Goal: Contribute content: Contribute content

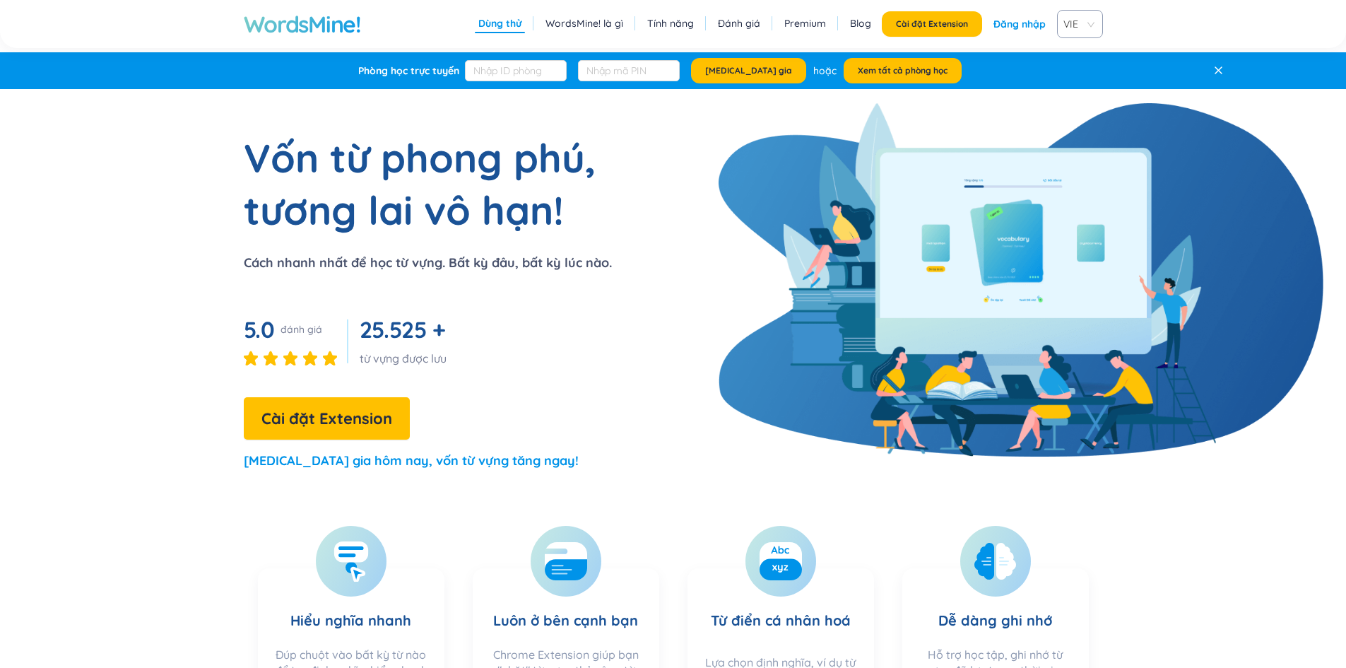
click at [706, 358] on section "Vốn từ phong phú, tương lai vô hạn! Cách nhanh nhất để học từ vựng. Bất kỳ đâu,…" at bounding box center [673, 307] width 1085 height 352
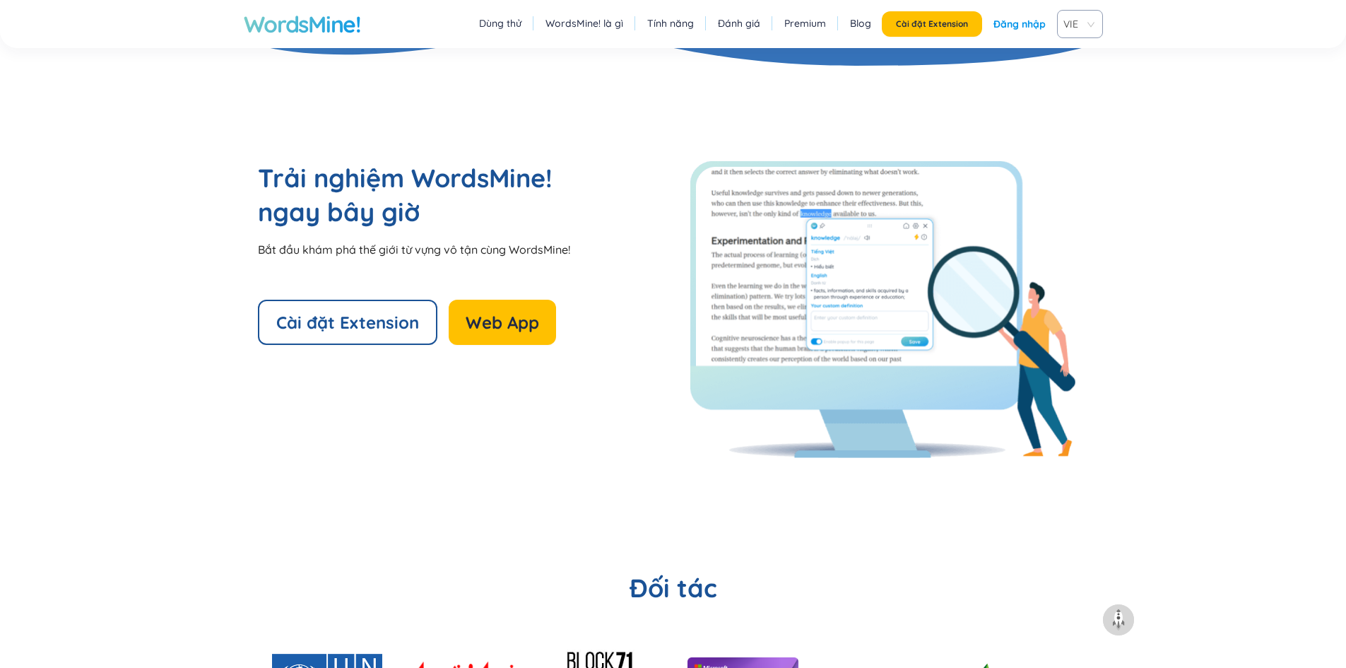
scroll to position [3108, 0]
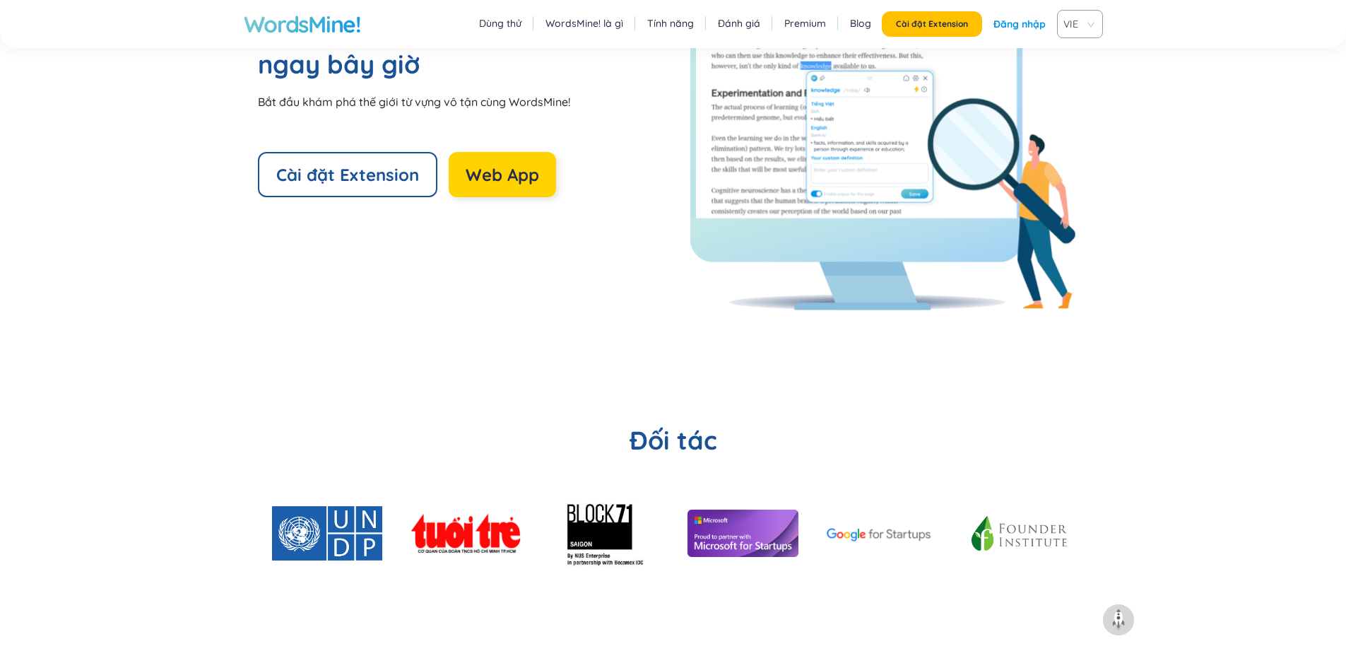
click at [520, 172] on span "Web App" at bounding box center [502, 174] width 73 height 23
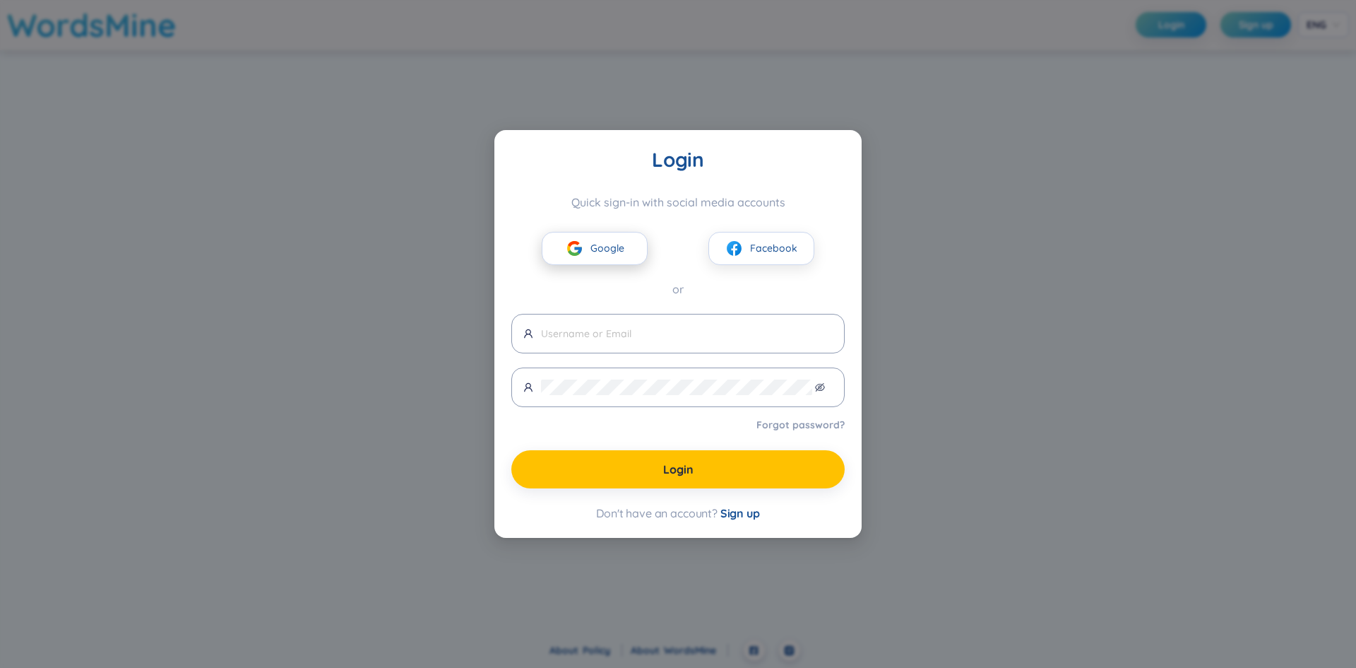
click at [576, 239] on button "Google" at bounding box center [595, 248] width 106 height 33
click at [588, 264] on button "Google" at bounding box center [595, 248] width 106 height 33
click at [601, 254] on span "Google" at bounding box center [608, 248] width 34 height 16
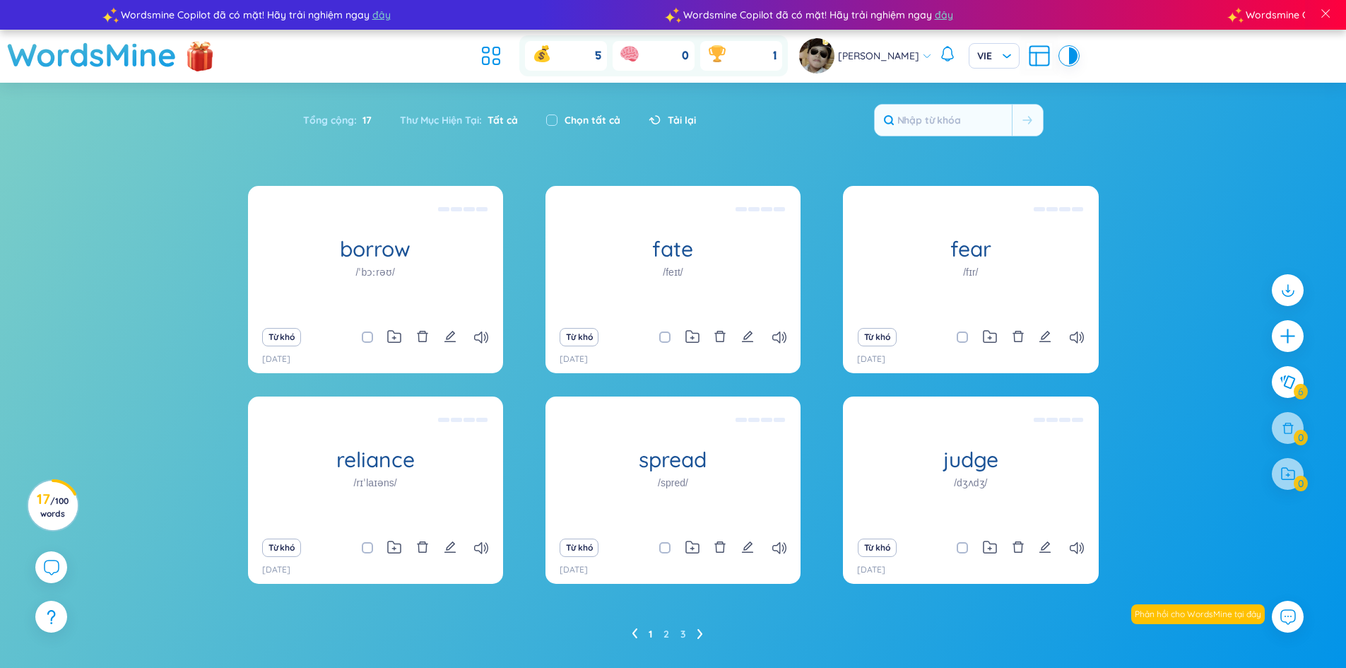
click at [440, 337] on div "Từ khó" at bounding box center [375, 337] width 241 height 20
click at [444, 336] on icon "edit" at bounding box center [450, 336] width 13 height 13
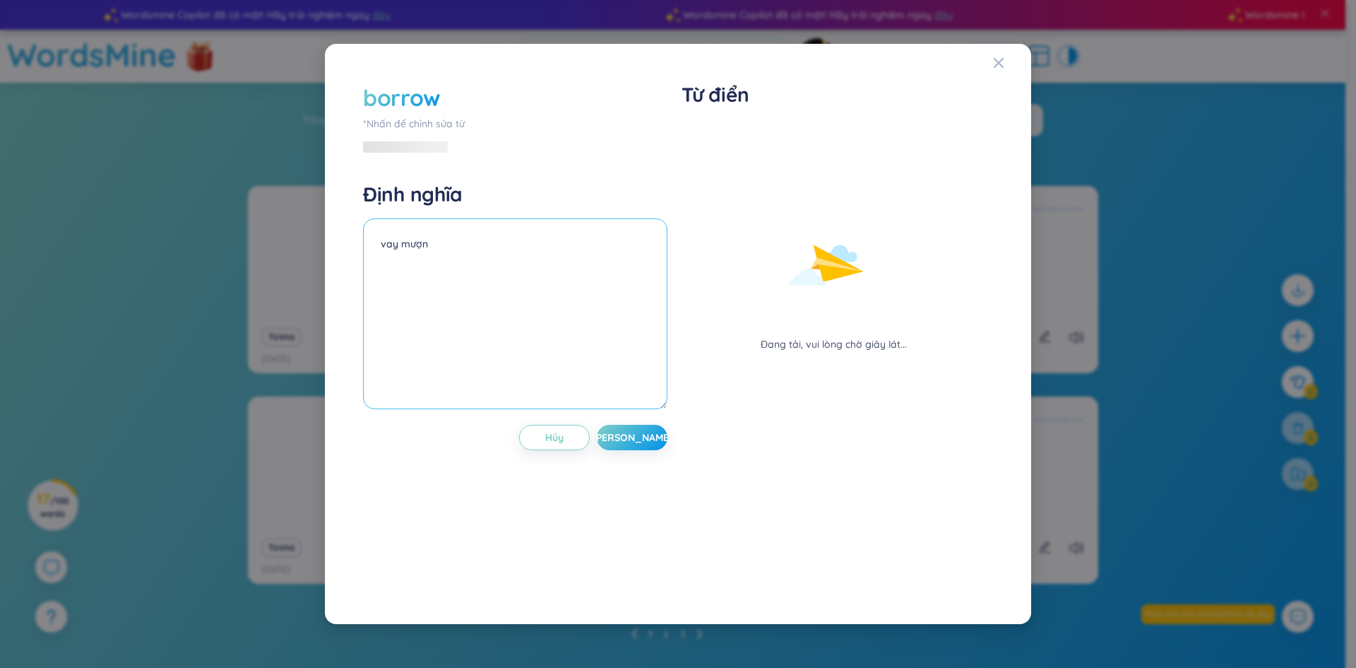
click at [442, 334] on textarea "vay mượn" at bounding box center [515, 313] width 304 height 191
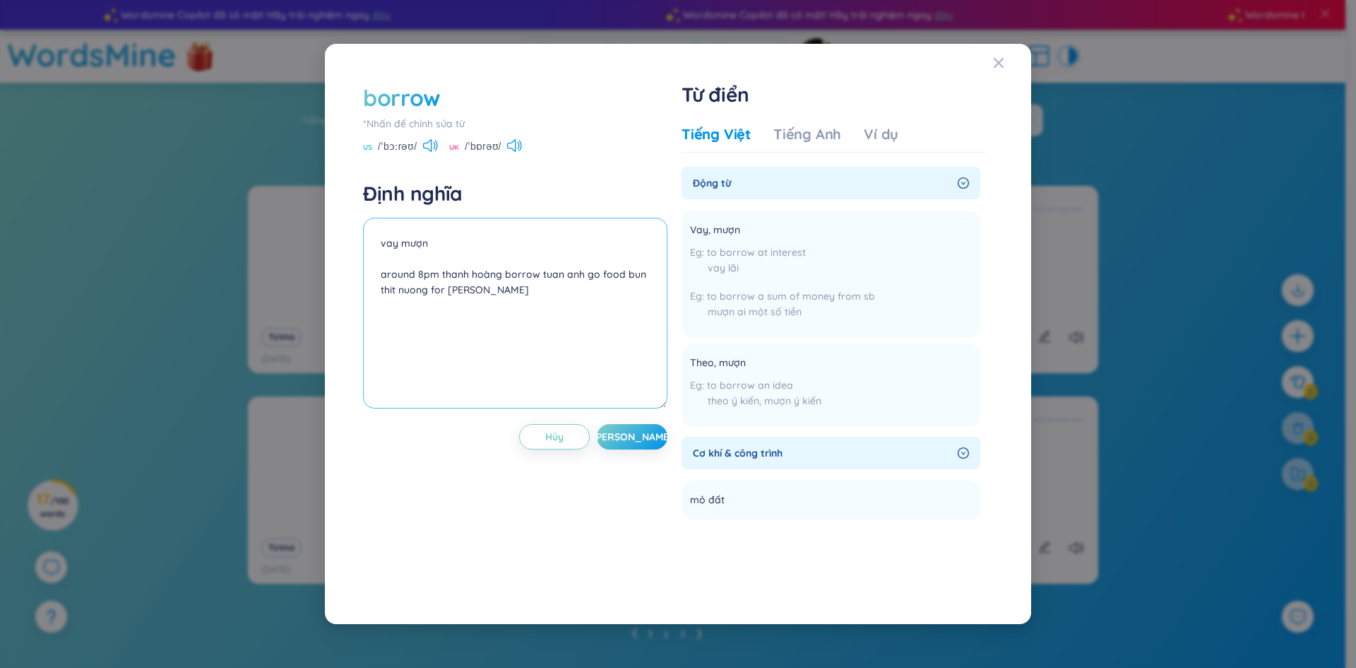
click at [550, 288] on textarea "vay mượn around 8pm thanh hoàng borrow tuan anh go food bun thit nuong for [PER…" at bounding box center [515, 313] width 304 height 191
click at [567, 300] on img at bounding box center [571, 303] width 29 height 16
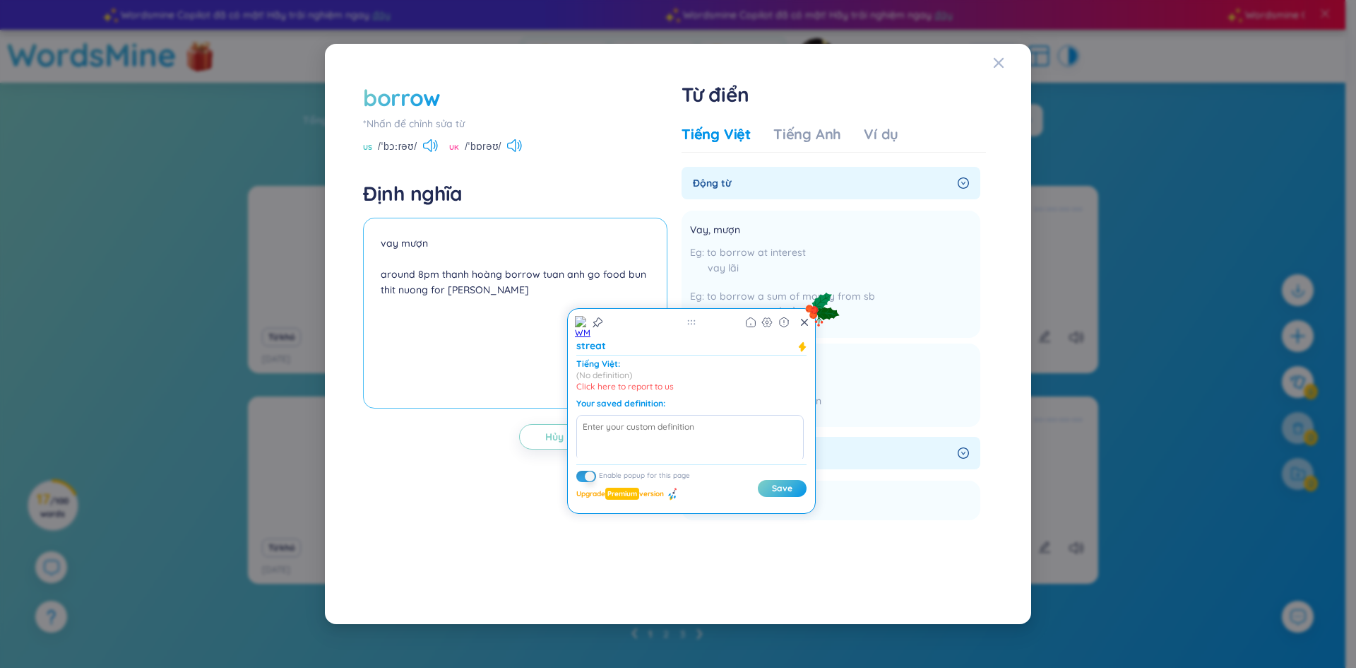
click at [575, 297] on textarea "vay mượn around 8pm thanh hoàng borrow tuan anh go food bun thit nuong for [PER…" at bounding box center [515, 313] width 304 height 191
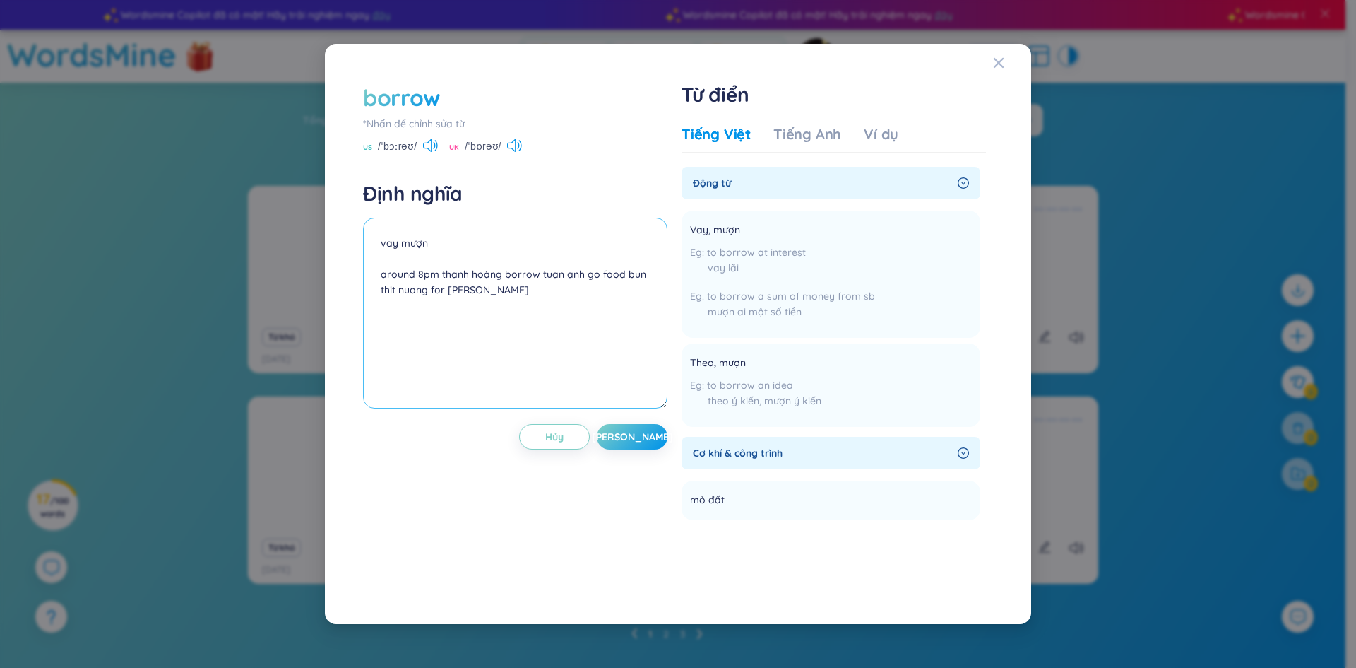
drag, startPoint x: 565, startPoint y: 295, endPoint x: 361, endPoint y: 280, distance: 204.7
click at [361, 280] on div "borrow *Nhấn để chỉnh sửa từ [GEOGRAPHIC_DATA] /ˈbɔːrəʊ/ [GEOGRAPHIC_DATA] /ˈbɒ…" at bounding box center [678, 334] width 644 height 519
click at [631, 439] on span "[PERSON_NAME]" at bounding box center [632, 436] width 81 height 14
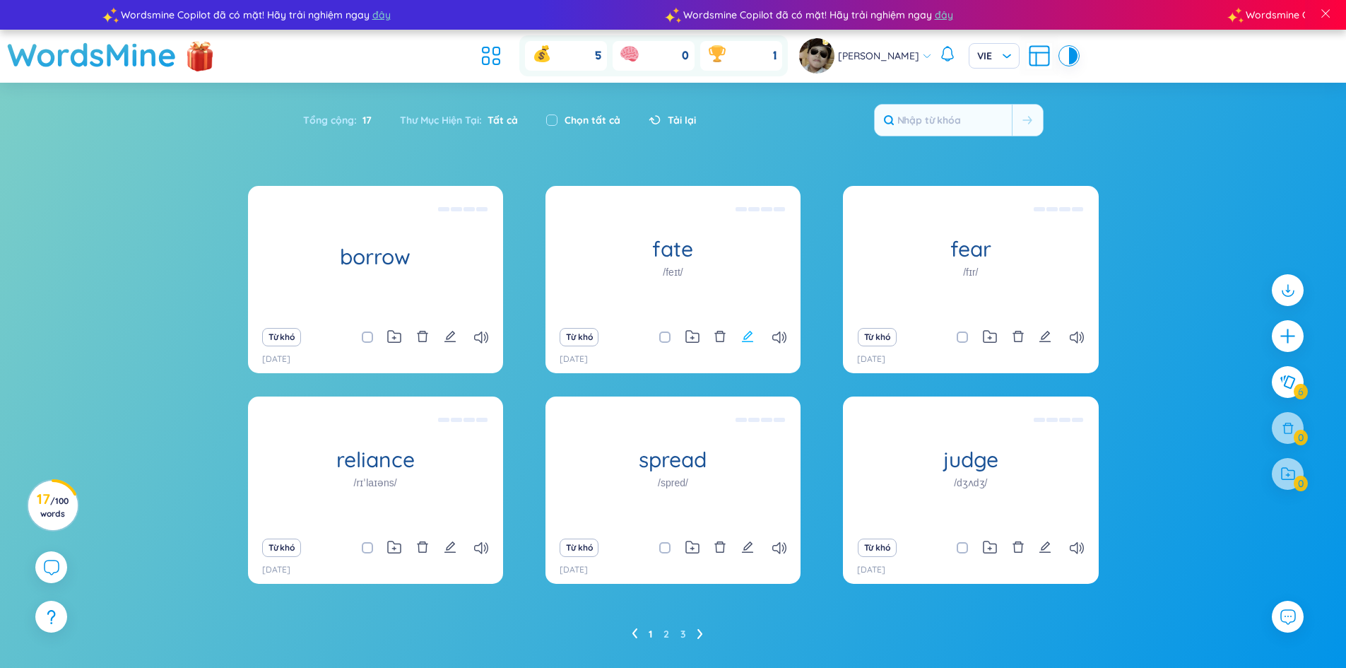
click at [749, 336] on icon "edit" at bounding box center [747, 336] width 11 height 11
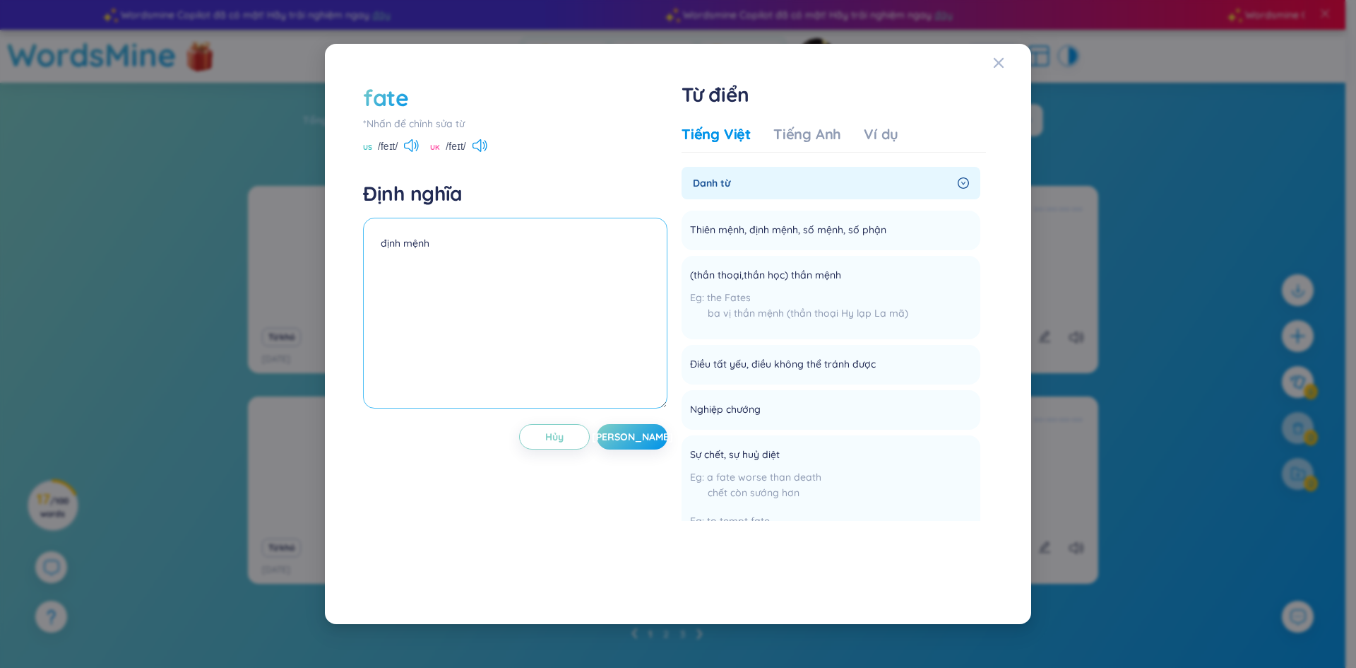
click at [514, 252] on textarea "định mệnh" at bounding box center [515, 313] width 304 height 191
drag, startPoint x: 591, startPoint y: 280, endPoint x: 360, endPoint y: 277, distance: 231.7
click at [360, 277] on div "fate *Nhấn để chỉnh sửa từ [GEOGRAPHIC_DATA] /feɪt/ [GEOGRAPHIC_DATA] /feɪt/ Đị…" at bounding box center [678, 334] width 644 height 519
click at [451, 337] on textarea "định mệnh a story he met her on tết , she is fate he" at bounding box center [515, 313] width 304 height 191
drag, startPoint x: 552, startPoint y: 267, endPoint x: 370, endPoint y: 269, distance: 182.3
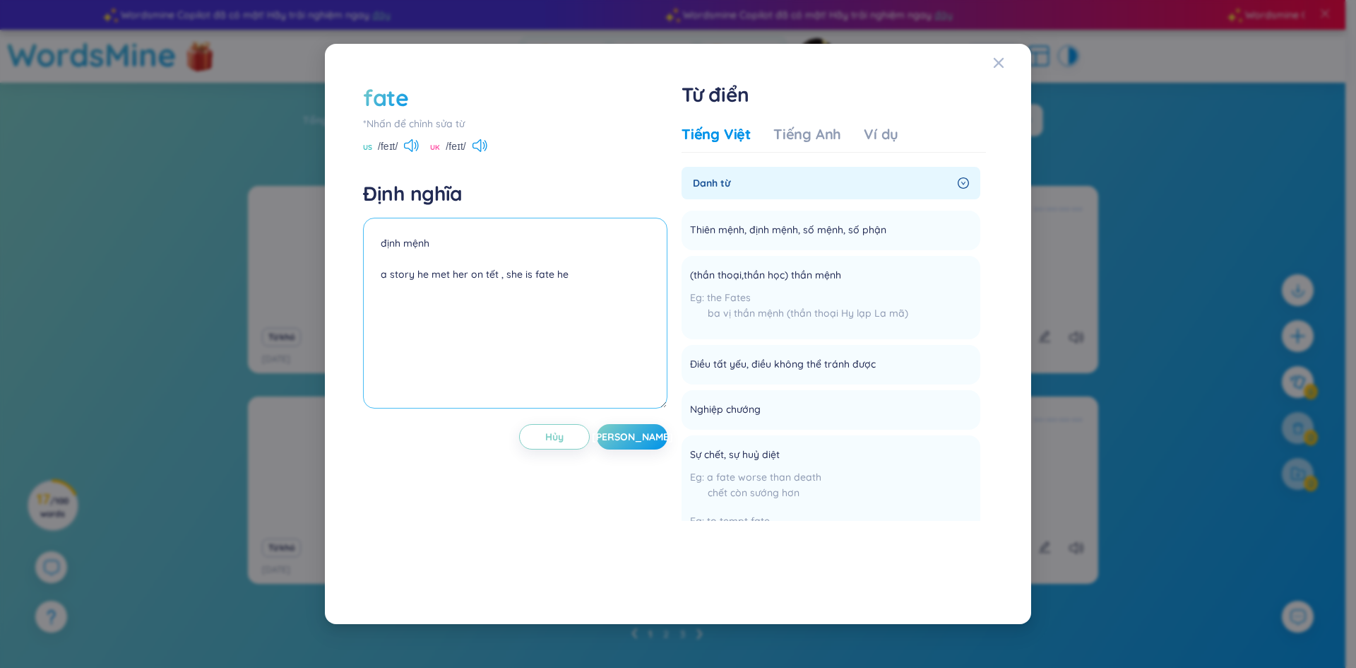
click at [370, 269] on textarea "định mệnh a story he met her on tết , she is fate he" at bounding box center [515, 313] width 304 height 191
drag, startPoint x: 636, startPoint y: 445, endPoint x: 687, endPoint y: 426, distance: 54.3
click at [636, 445] on button "[PERSON_NAME]" at bounding box center [632, 436] width 71 height 25
click at [641, 437] on span "[PERSON_NAME]" at bounding box center [643, 436] width 81 height 14
drag, startPoint x: 447, startPoint y: 305, endPoint x: 377, endPoint y: 273, distance: 77.1
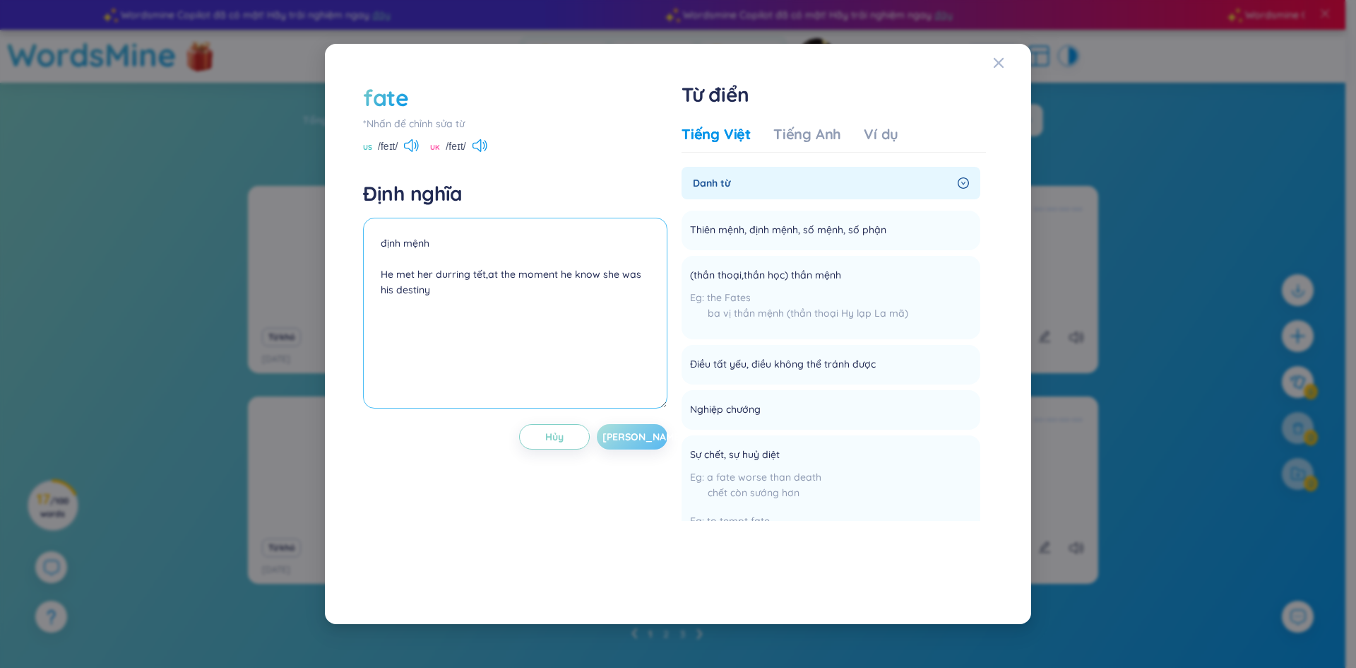
click at [377, 273] on textarea "định mệnh He met her durring tết,at the moment he know she was his destiny" at bounding box center [515, 313] width 304 height 191
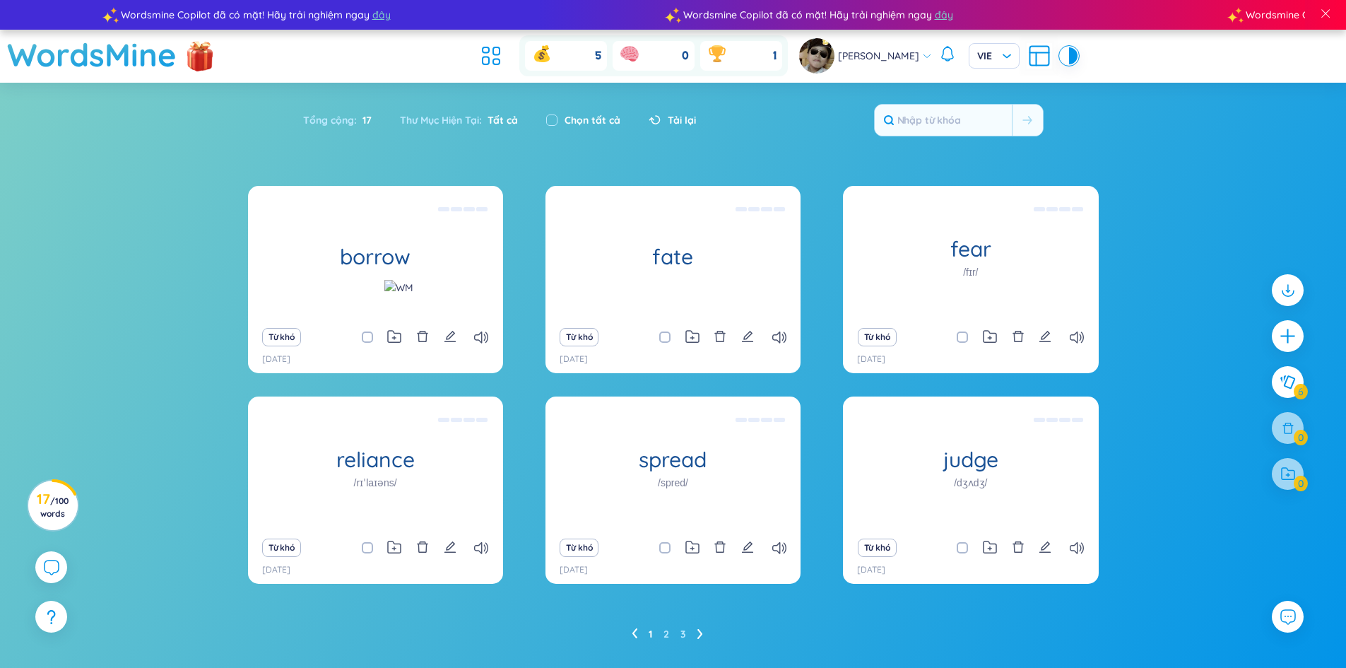
click at [1046, 338] on icon "edit" at bounding box center [1044, 336] width 13 height 13
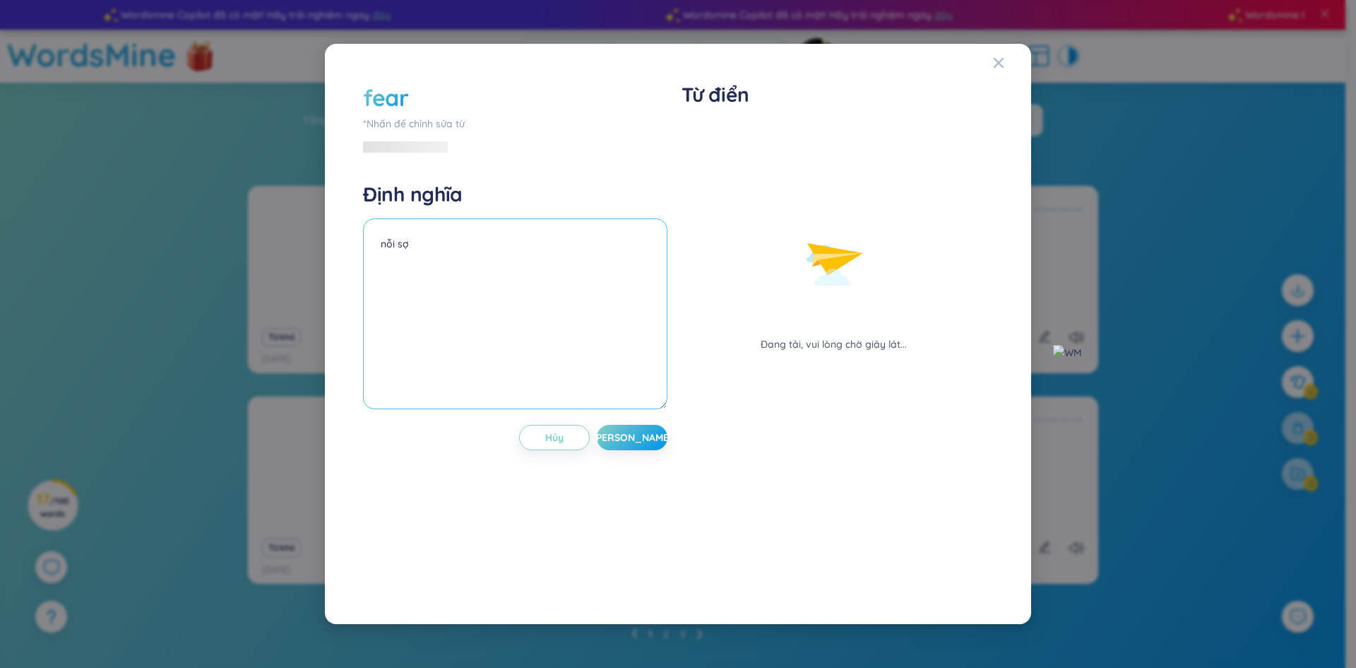
click at [473, 280] on textarea "nỗi sợ" at bounding box center [515, 313] width 304 height 191
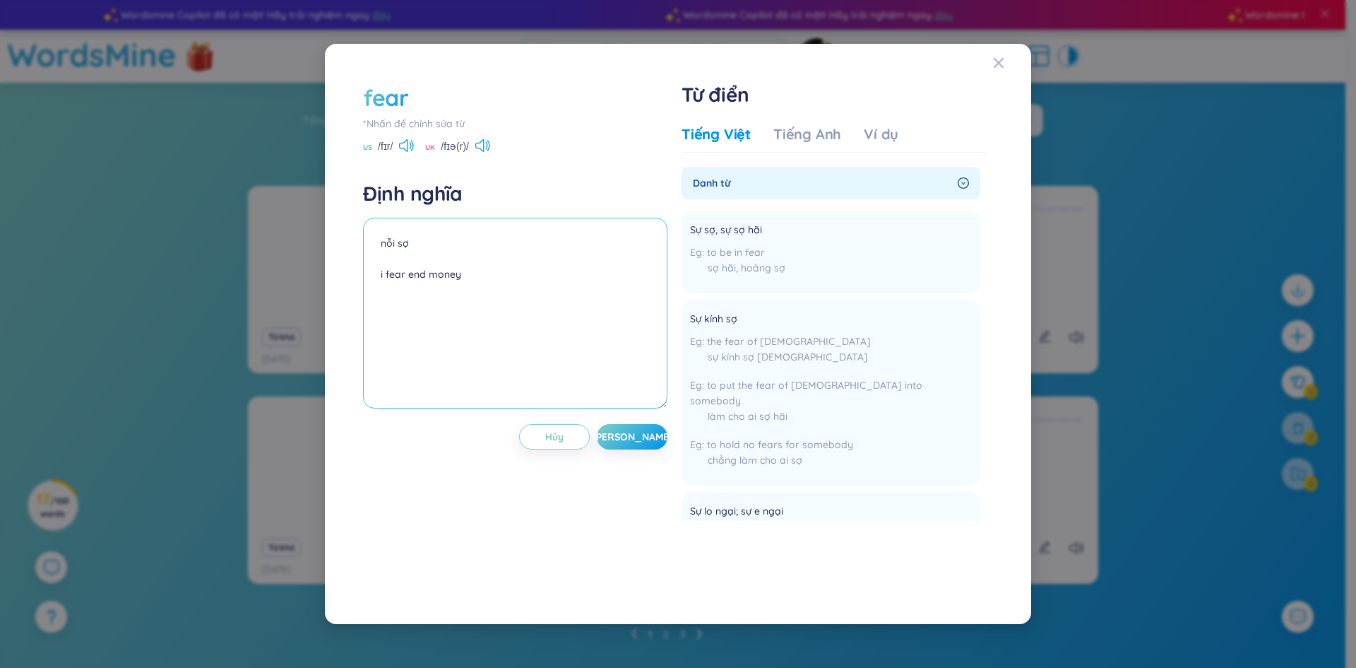
drag, startPoint x: 471, startPoint y: 280, endPoint x: 358, endPoint y: 271, distance: 113.3
click at [358, 271] on div "fear *Nhấn để chỉnh sửa từ [GEOGRAPHIC_DATA] /fɪr/ UK /fɪə(r)/ Định nghĩa nỗi s…" at bounding box center [678, 334] width 644 height 519
click at [438, 280] on textarea "nỗi sợ i fear money running out of the money" at bounding box center [515, 313] width 304 height 191
type textarea "nỗi sợ i fear running out of the money before the end of the month"
click at [637, 442] on span "[PERSON_NAME]" at bounding box center [632, 436] width 81 height 14
